Goal: Information Seeking & Learning: Learn about a topic

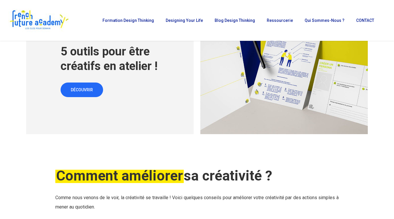
scroll to position [997, 0]
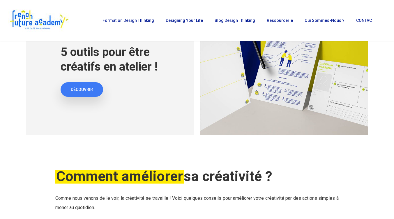
click at [79, 86] on span "DÉCOUVRIR" at bounding box center [82, 89] width 22 height 6
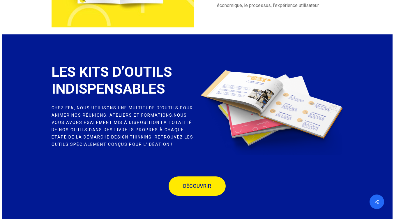
scroll to position [1616, 0]
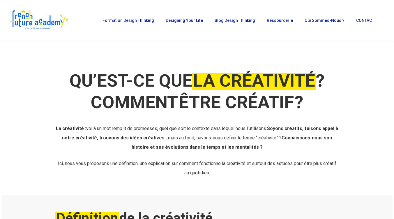
scroll to position [993, 0]
